Goal: Communication & Community: Answer question/provide support

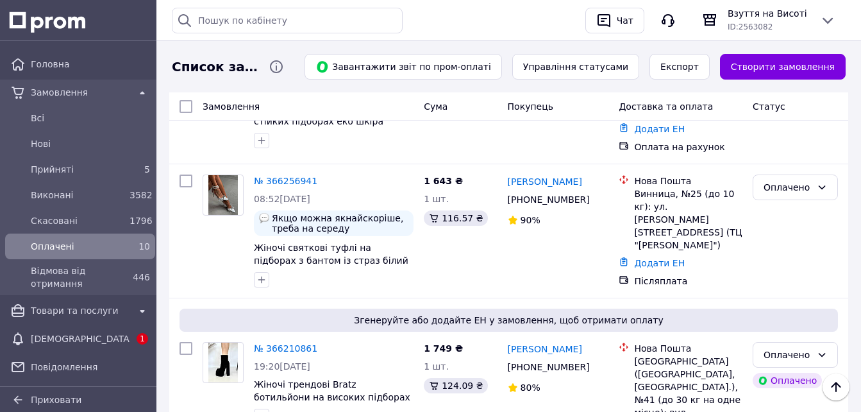
scroll to position [128, 0]
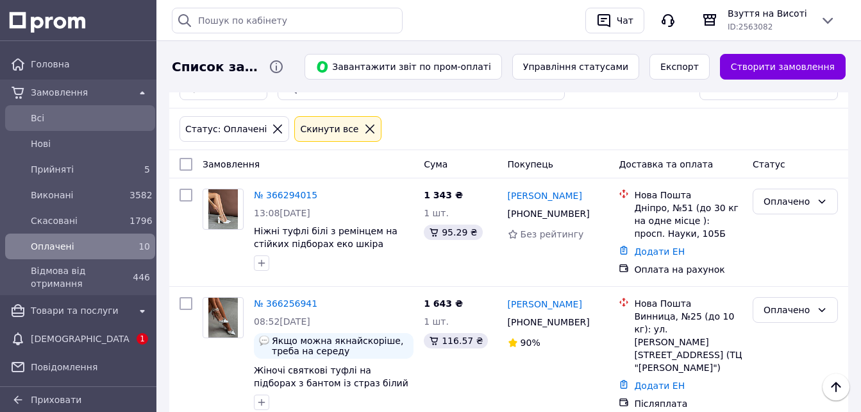
click at [40, 113] on span "Всi" at bounding box center [90, 118] width 119 height 13
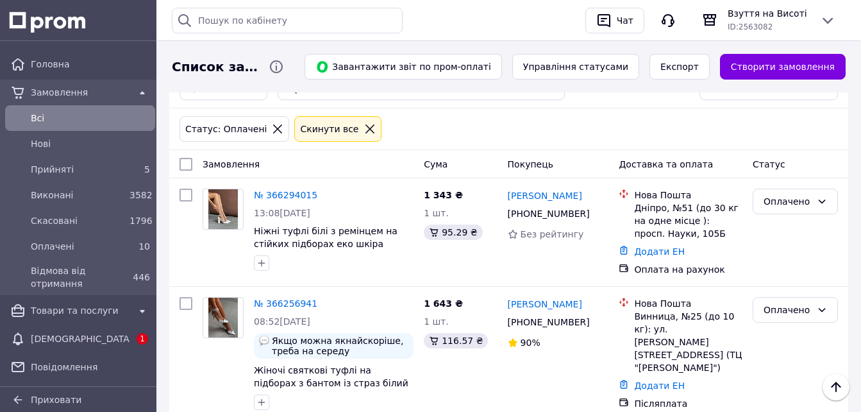
click at [53, 115] on span "Всi" at bounding box center [90, 118] width 119 height 13
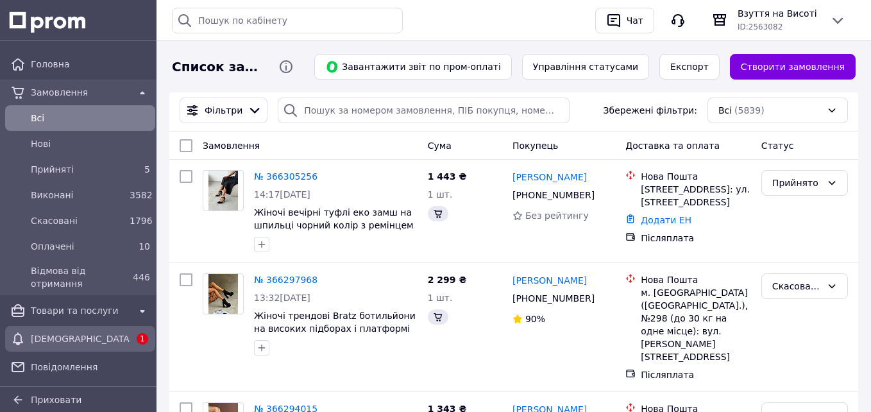
click at [96, 323] on div "Головна Замовлення Всi Нові Прийняті 5 Виконані 3582 Скасовані 1796 Оплачені 10…" at bounding box center [80, 258] width 160 height 418
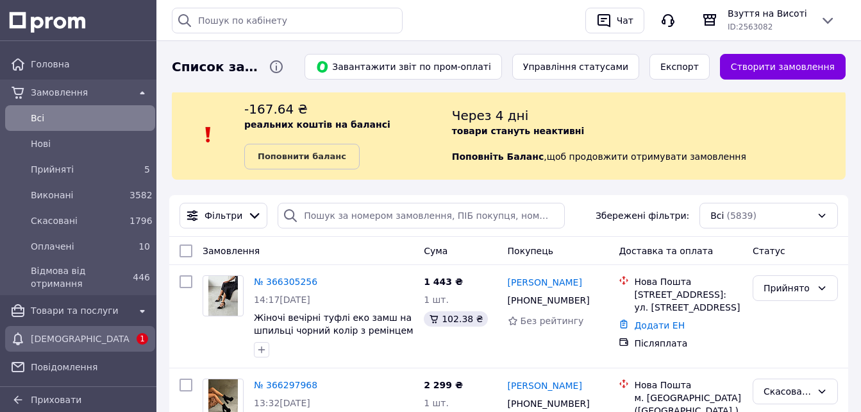
click at [92, 342] on span "[DEMOGRAPHIC_DATA]" at bounding box center [80, 338] width 99 height 13
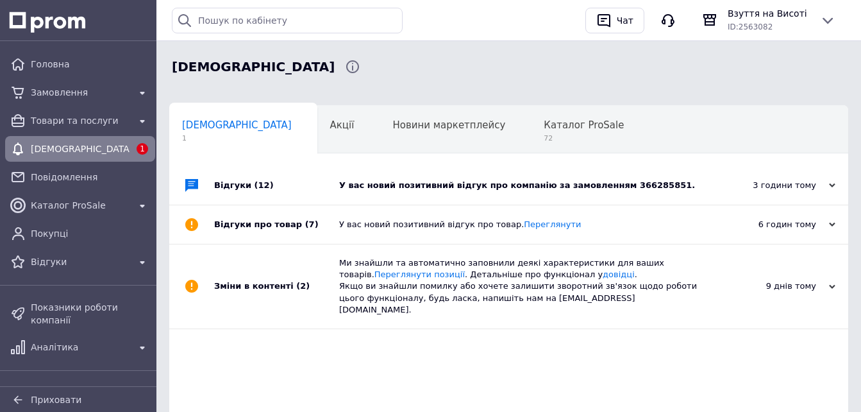
click at [410, 186] on div "У вас новий позитивний відгук про компанію за замовленням 366285851." at bounding box center [523, 186] width 368 height 12
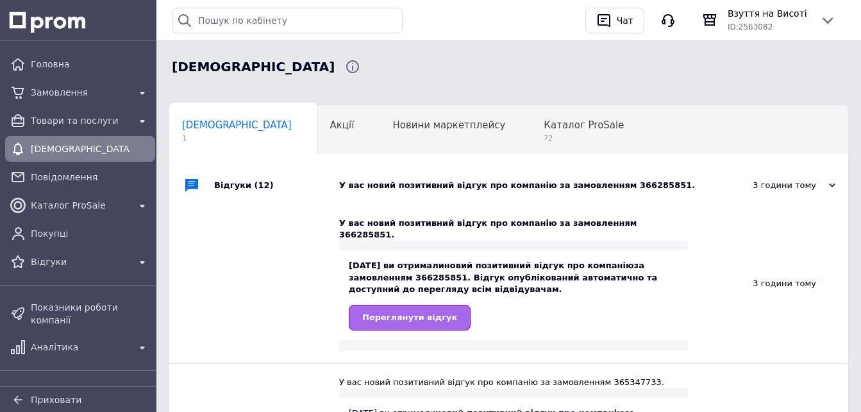
click at [393, 305] on link "Переглянути відгук" at bounding box center [410, 318] width 122 height 26
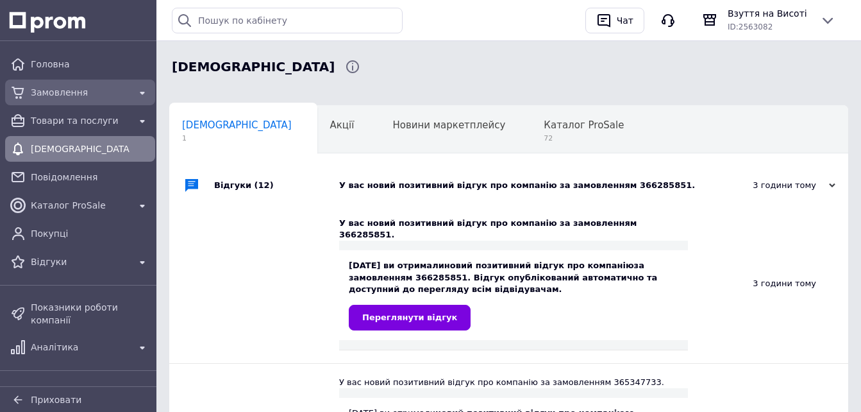
click at [53, 92] on span "Замовлення" at bounding box center [80, 92] width 99 height 13
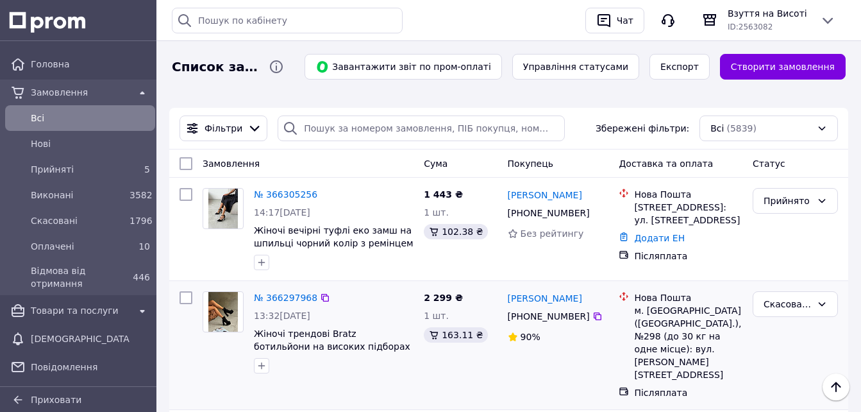
scroll to position [64, 0]
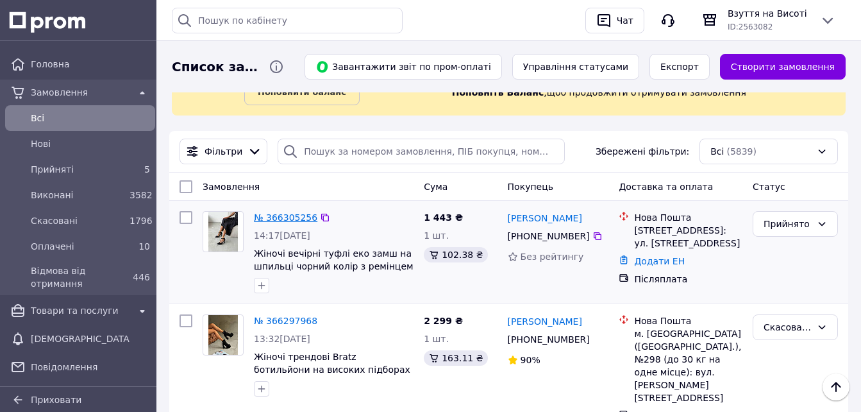
click at [278, 221] on link "№ 366305256" at bounding box center [285, 217] width 63 height 10
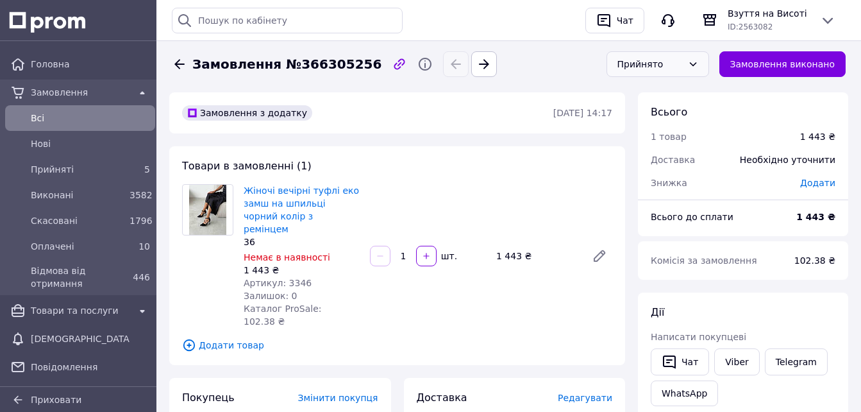
click at [648, 69] on div "Прийнято" at bounding box center [650, 64] width 65 height 14
click at [652, 137] on li "Оплачено" at bounding box center [667, 137] width 101 height 23
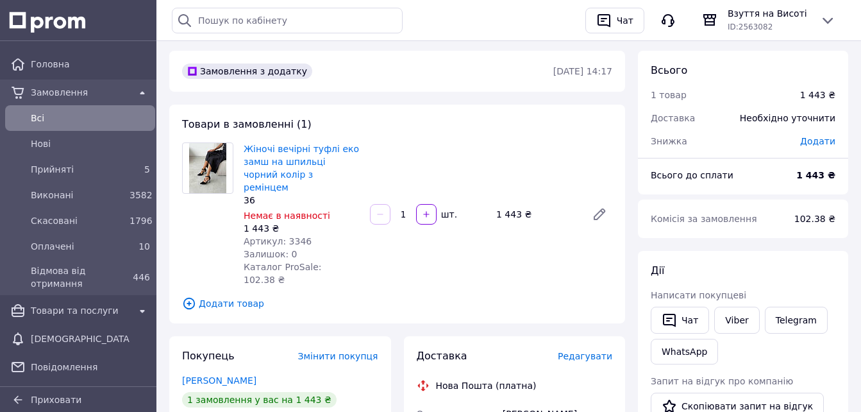
scroll to position [64, 0]
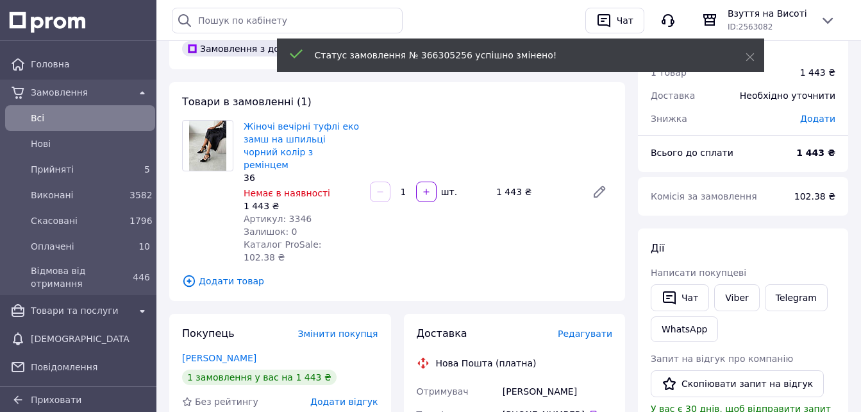
drag, startPoint x: 507, startPoint y: 357, endPoint x: 493, endPoint y: 353, distance: 14.6
drag, startPoint x: 493, startPoint y: 353, endPoint x: 509, endPoint y: 362, distance: 17.8
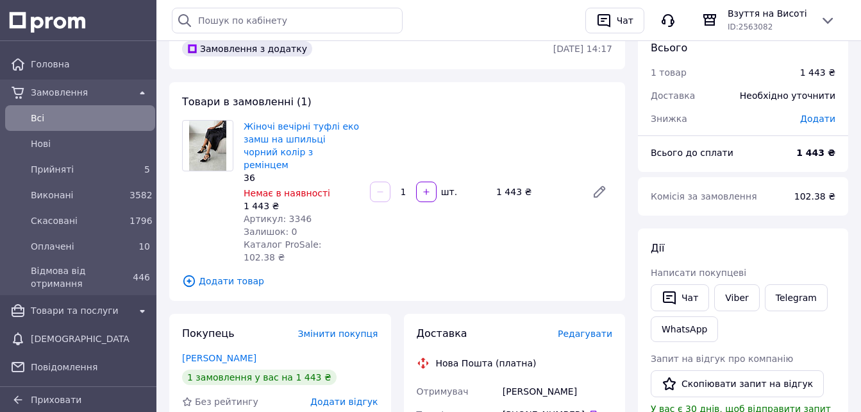
copy div "Отримувач Щербина Тетяна"
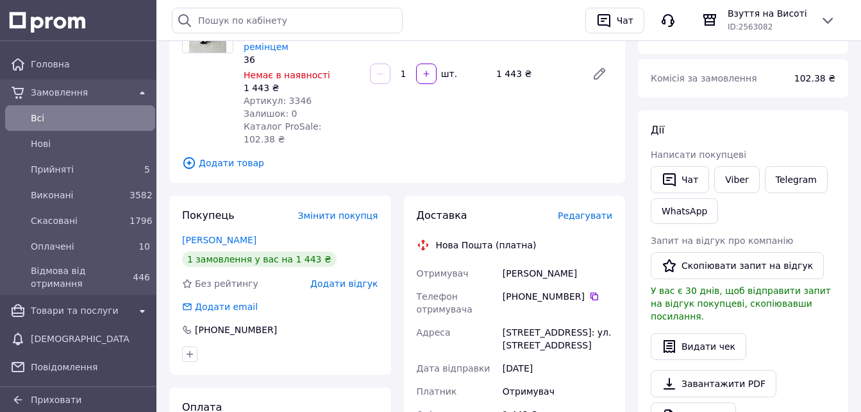
scroll to position [192, 0]
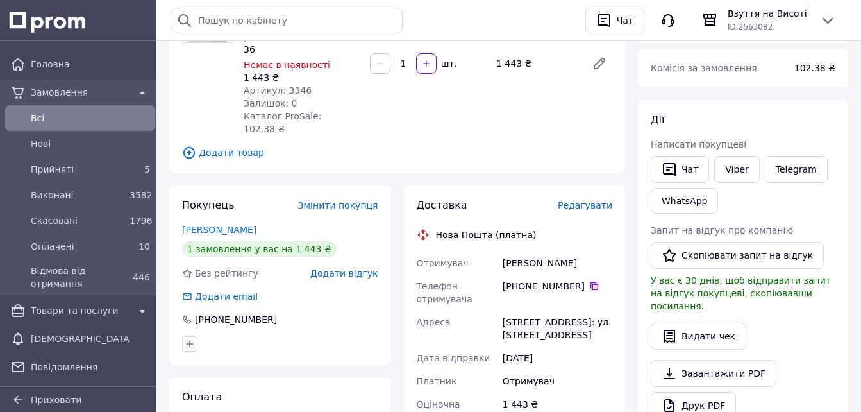
click at [589, 281] on icon at bounding box center [594, 286] width 10 height 10
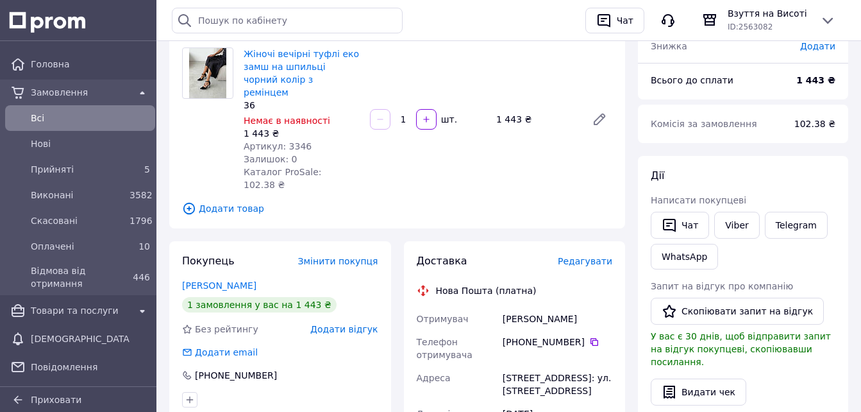
scroll to position [64, 0]
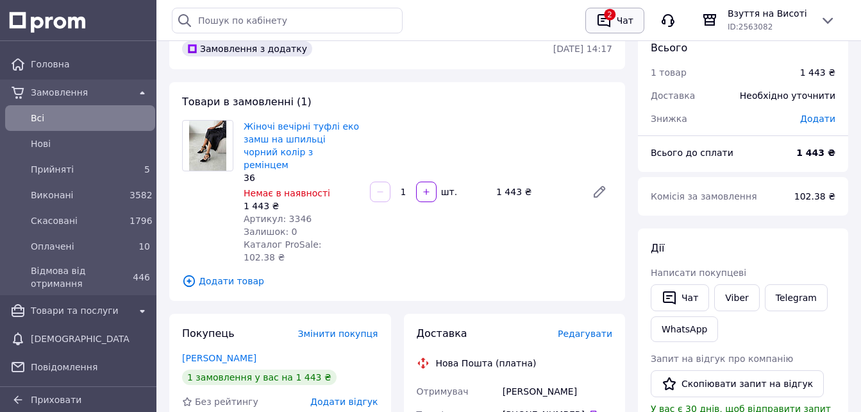
click at [607, 16] on icon "button" at bounding box center [603, 20] width 15 height 15
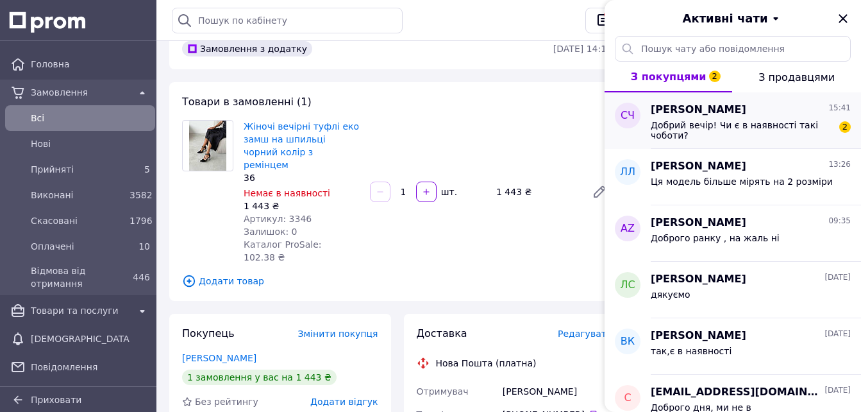
click at [721, 127] on span "Добрий вечір! Чи є в наявності такі чоботи?" at bounding box center [742, 130] width 182 height 21
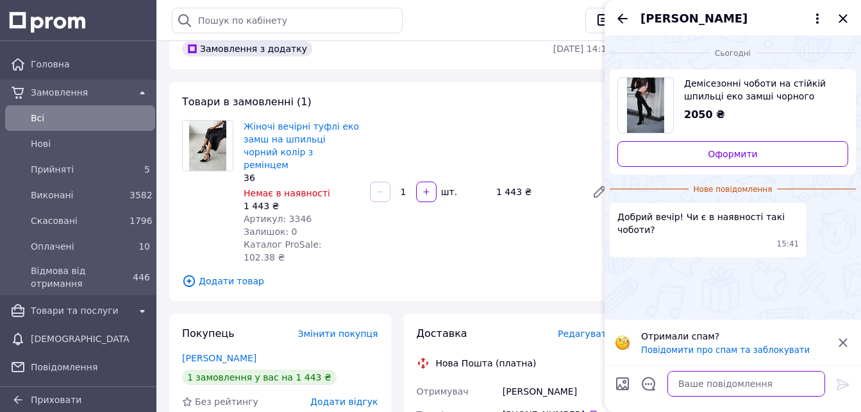
click at [690, 376] on textarea at bounding box center [747, 384] width 158 height 26
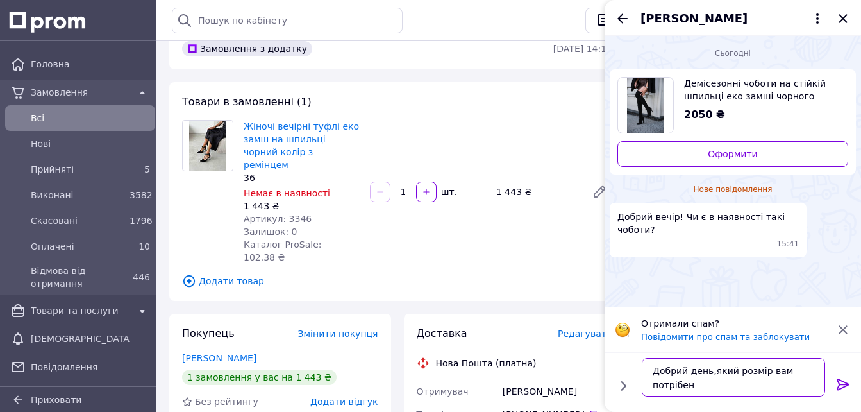
type textarea "Добрий день,який розмір вам потрібен?"
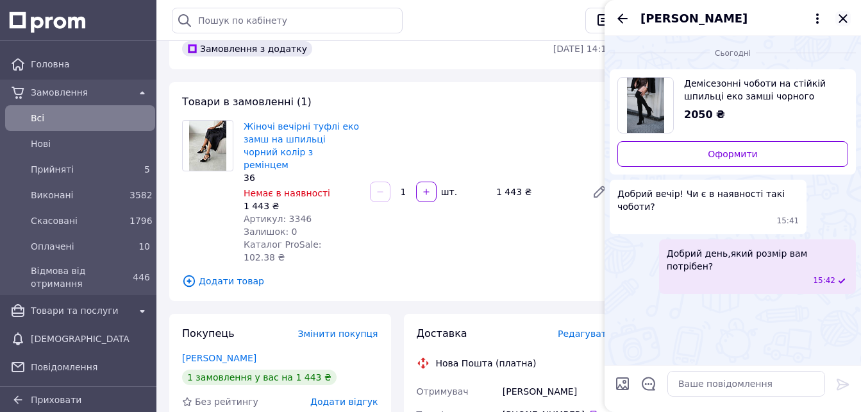
click at [840, 15] on icon "Закрити" at bounding box center [843, 18] width 8 height 8
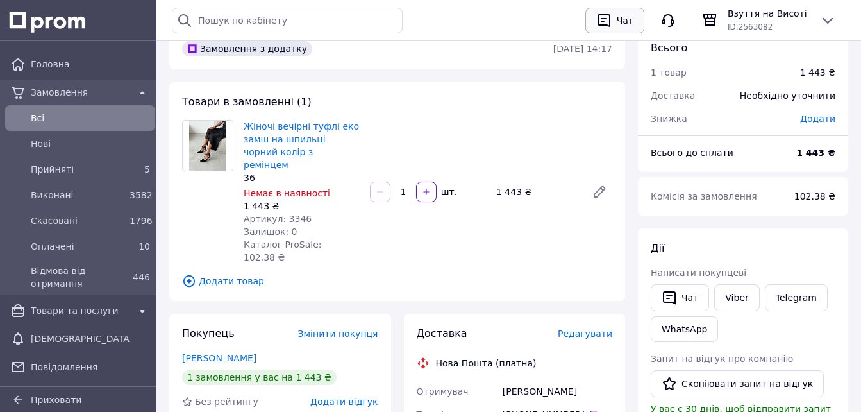
click at [604, 20] on icon "button" at bounding box center [603, 20] width 15 height 15
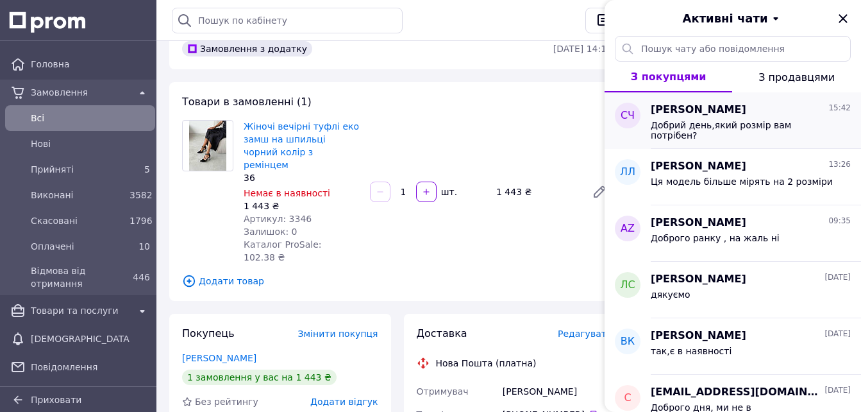
click at [734, 109] on span "Світлана Черненко" at bounding box center [699, 110] width 96 height 15
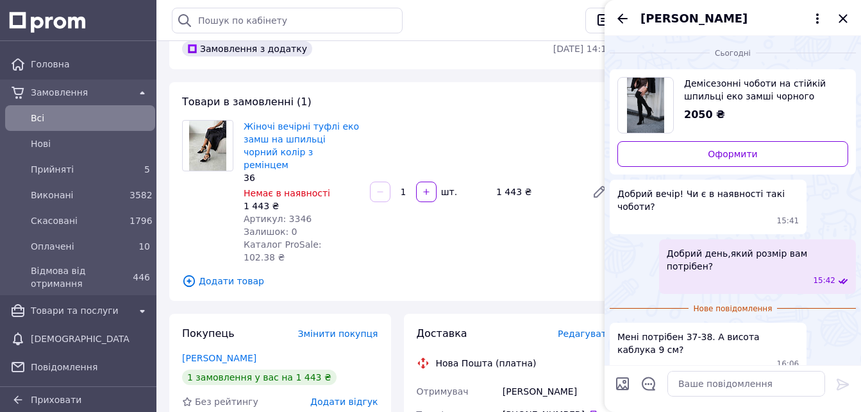
scroll to position [4, 0]
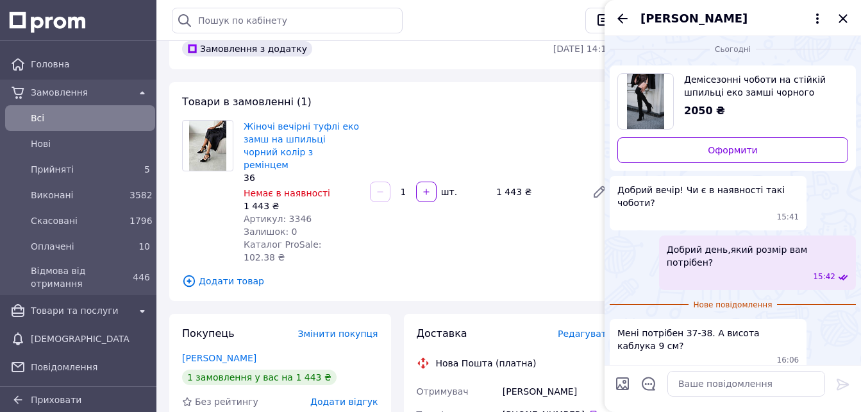
click at [741, 80] on span "Демісезонні чоботи на стійкій шпильці еко замші чорного кольору" at bounding box center [761, 86] width 154 height 26
click at [691, 384] on textarea at bounding box center [747, 384] width 158 height 26
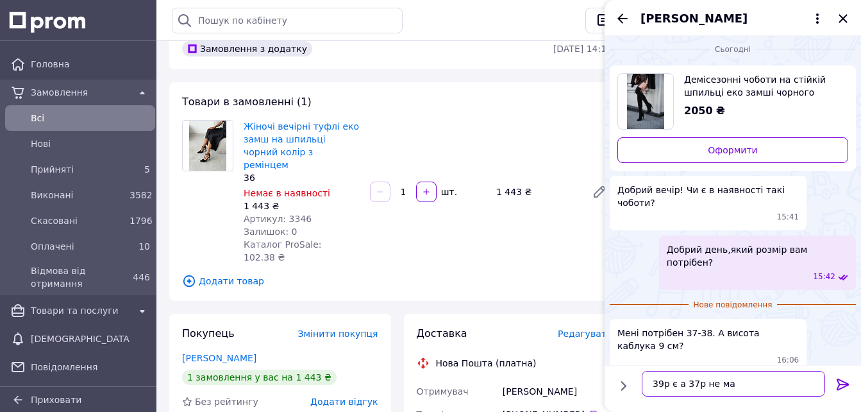
type textarea "39р є а 37р не має"
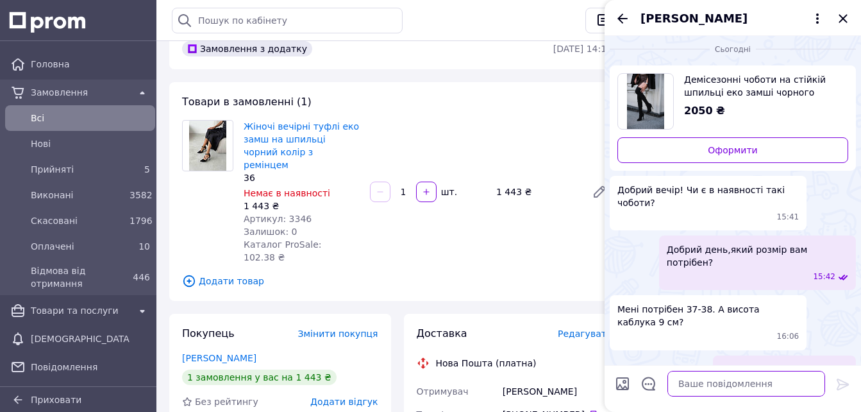
scroll to position [15, 0]
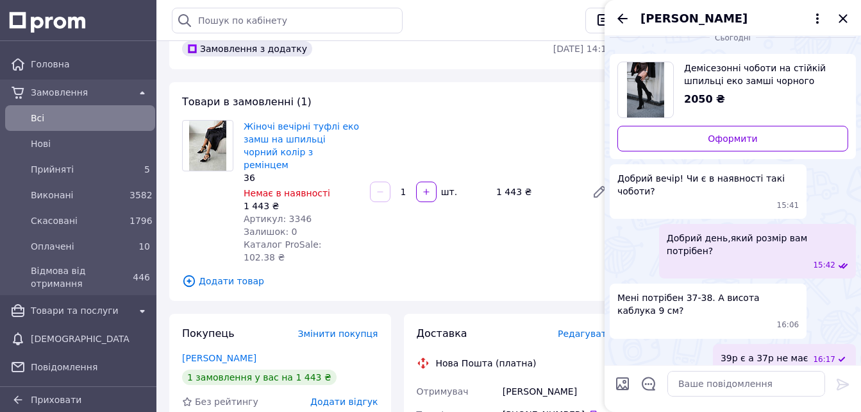
click at [689, 404] on div at bounding box center [733, 388] width 257 height 47
click at [675, 378] on textarea at bounding box center [747, 384] width 158 height 26
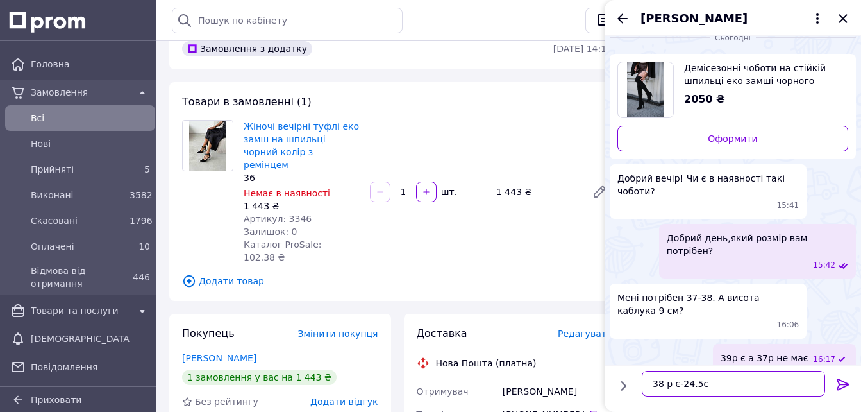
type textarea "38 р є-24.5см"
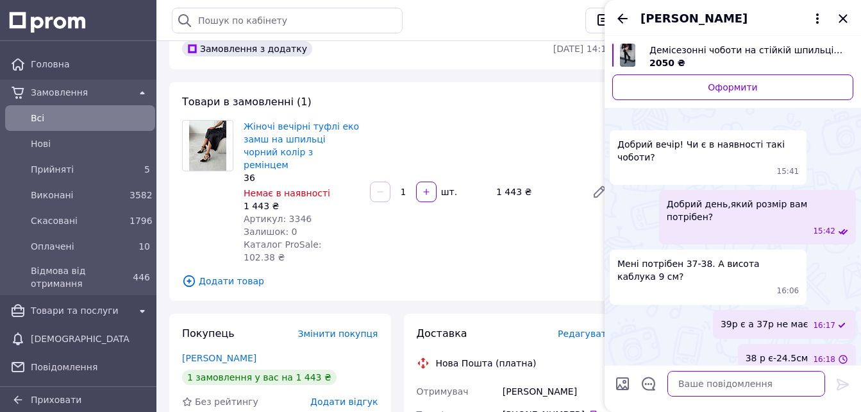
paste textarea "https://obuv-navysote.prom.ua/ua/p2749373645-zhenskie-demisezonnye-sapogi.html"
type textarea "https://obuv-navysote.prom.ua/ua/p2749373645-zhenskie-demisezonnye-sapogi.html"
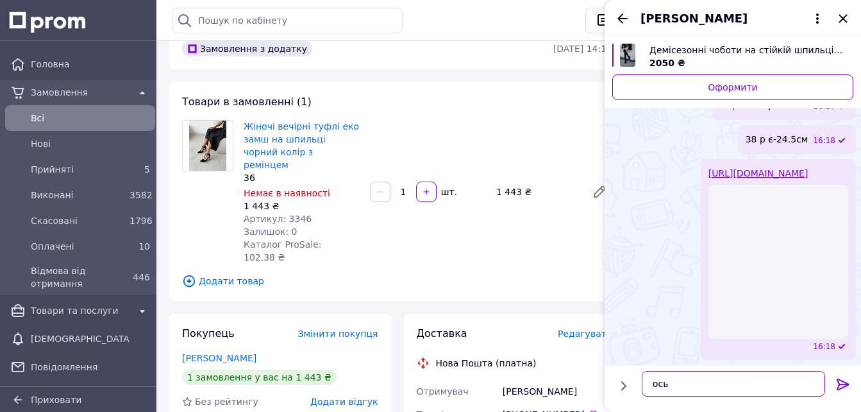
scroll to position [246, 0]
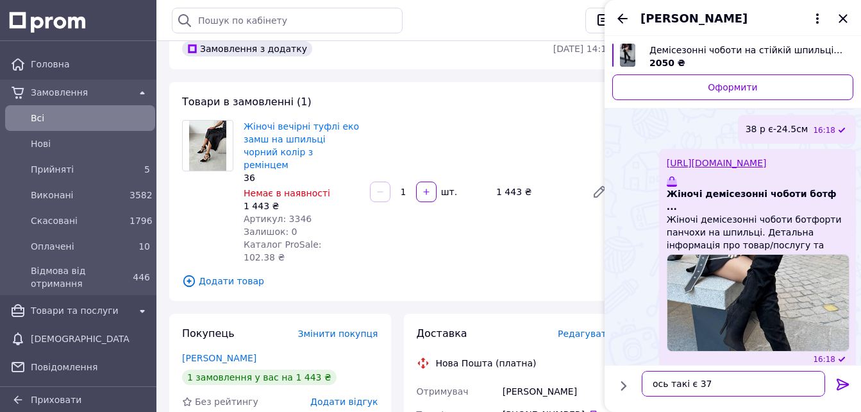
type textarea "ось такі є 37р"
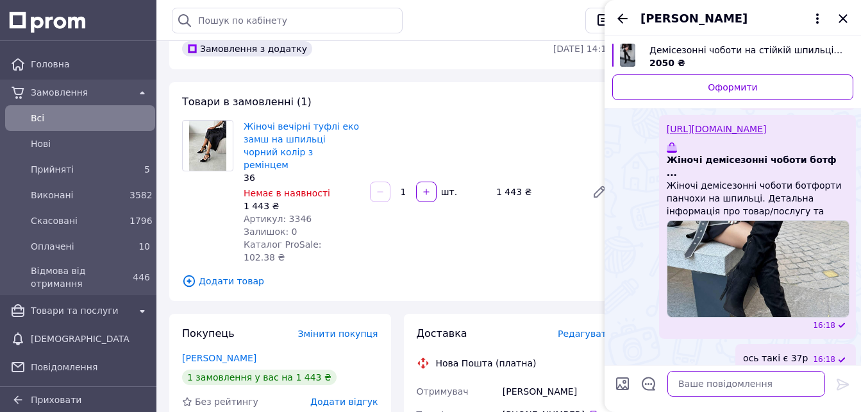
click at [757, 380] on textarea at bounding box center [747, 384] width 158 height 26
click at [680, 380] on textarea "пешрі 10.5см висота" at bounding box center [733, 384] width 183 height 26
type textarea "перші 10.5см висота"
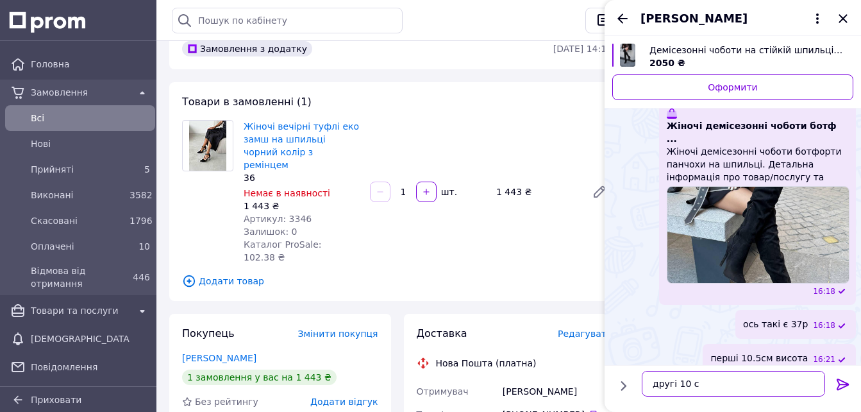
type textarea "другі 10 см"
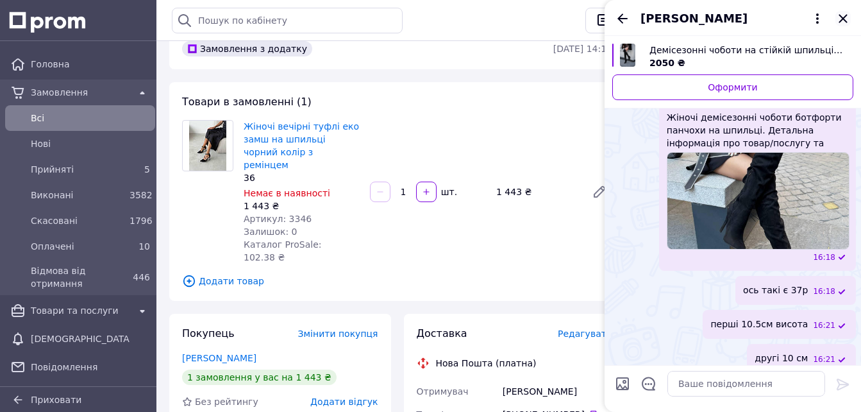
click at [847, 18] on icon "Закрити" at bounding box center [843, 18] width 15 height 15
